Goal: Task Accomplishment & Management: Complete application form

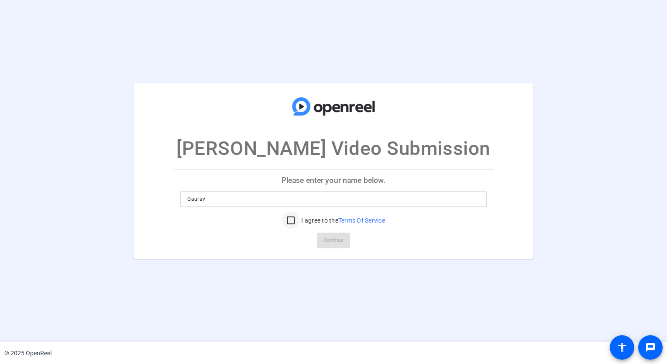
type input "Gaurav"
click at [289, 222] on input "I agree to the Terms Of Service" at bounding box center [290, 220] width 17 height 17
checkbox input "true"
click at [327, 237] on span "Continue" at bounding box center [333, 240] width 19 height 13
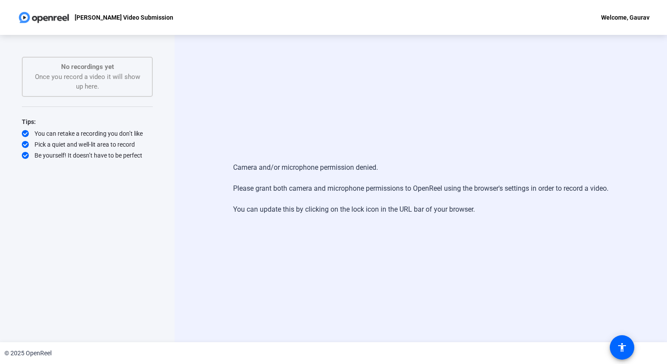
click at [107, 68] on p "No recordings yet" at bounding box center [87, 67] width 112 height 10
click at [636, 18] on div "Welcome, Gaurav" at bounding box center [626, 17] width 48 height 10
click at [615, 17] on div "Welcome, Gaurav" at bounding box center [626, 17] width 48 height 10
click at [566, 273] on div at bounding box center [333, 182] width 667 height 364
